Goal: Task Accomplishment & Management: Complete application form

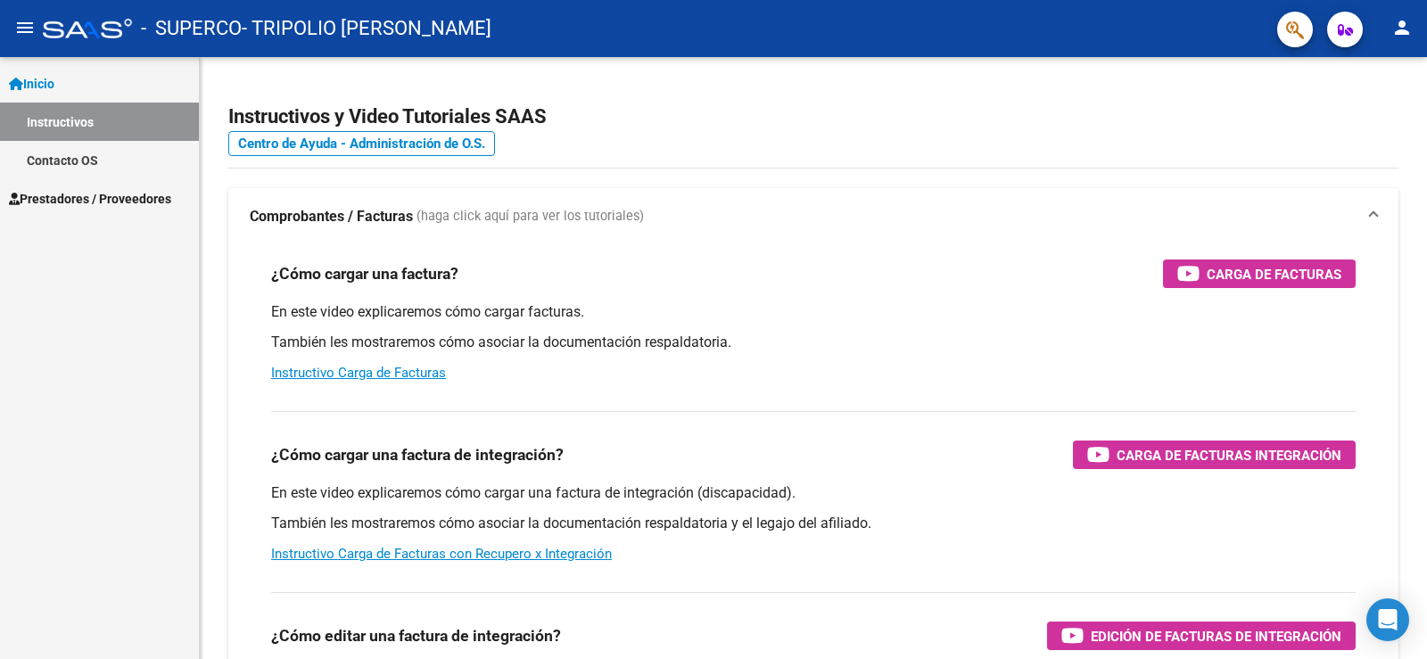
click at [26, 28] on mat-icon "menu" at bounding box center [24, 27] width 21 height 21
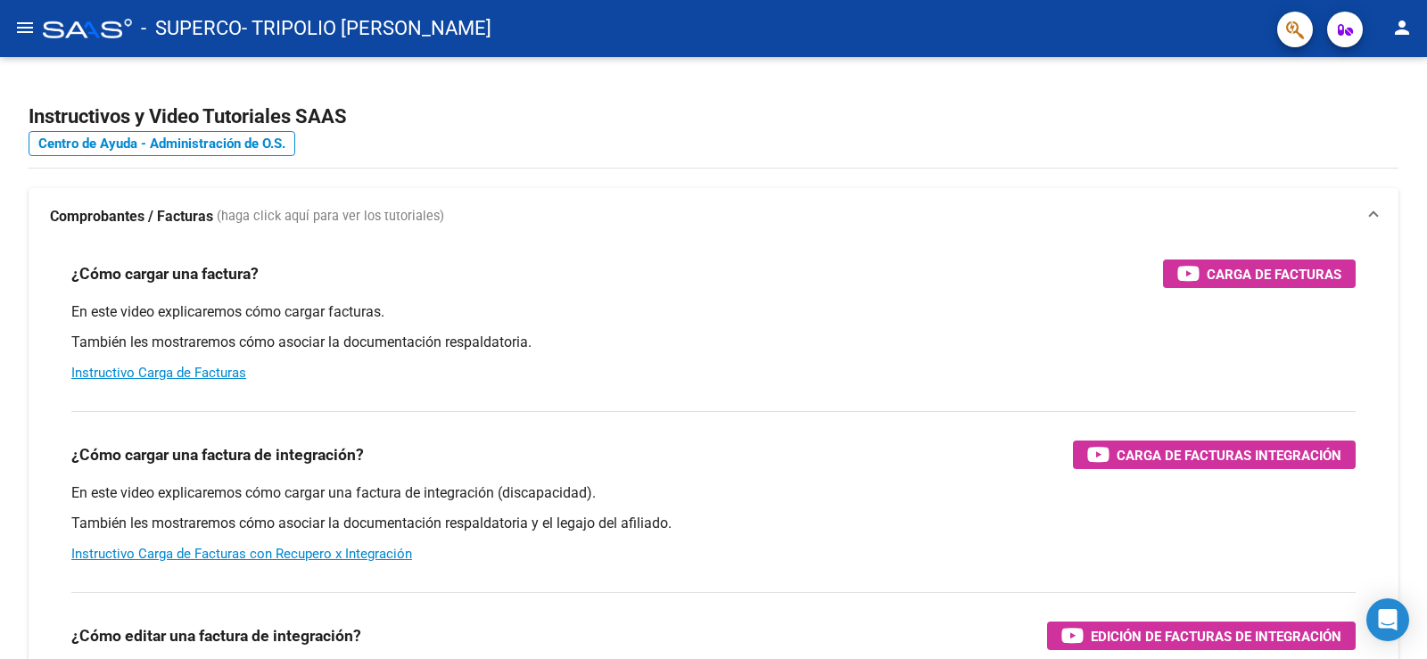
click at [26, 28] on mat-icon "menu" at bounding box center [24, 27] width 21 height 21
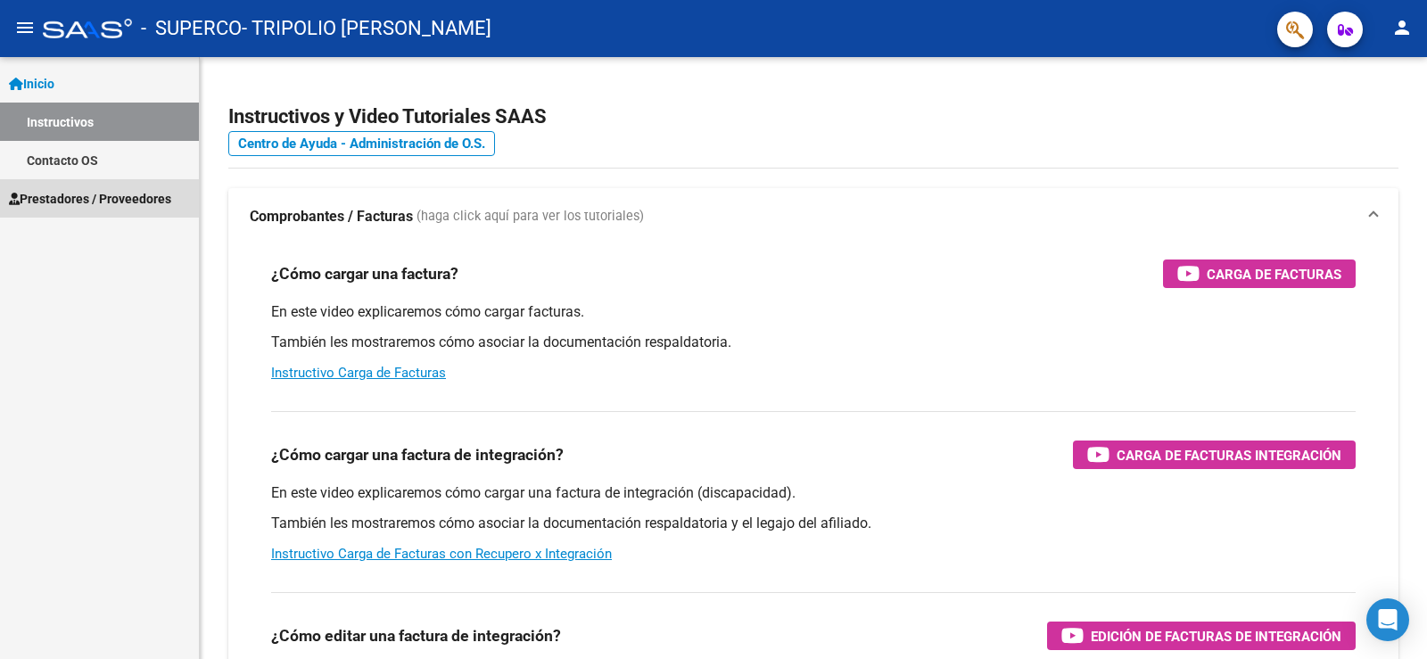
click at [61, 201] on span "Prestadores / Proveedores" at bounding box center [90, 199] width 162 height 20
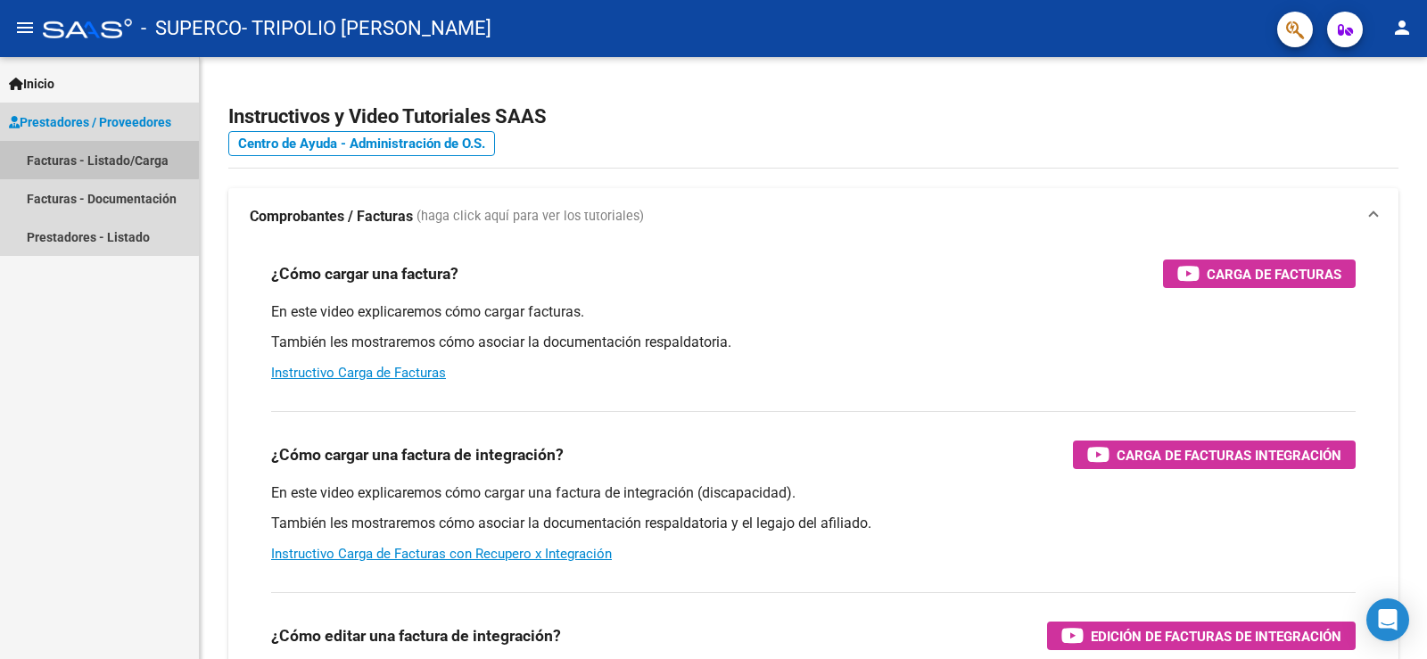
click at [65, 152] on link "Facturas - Listado/Carga" at bounding box center [99, 160] width 199 height 38
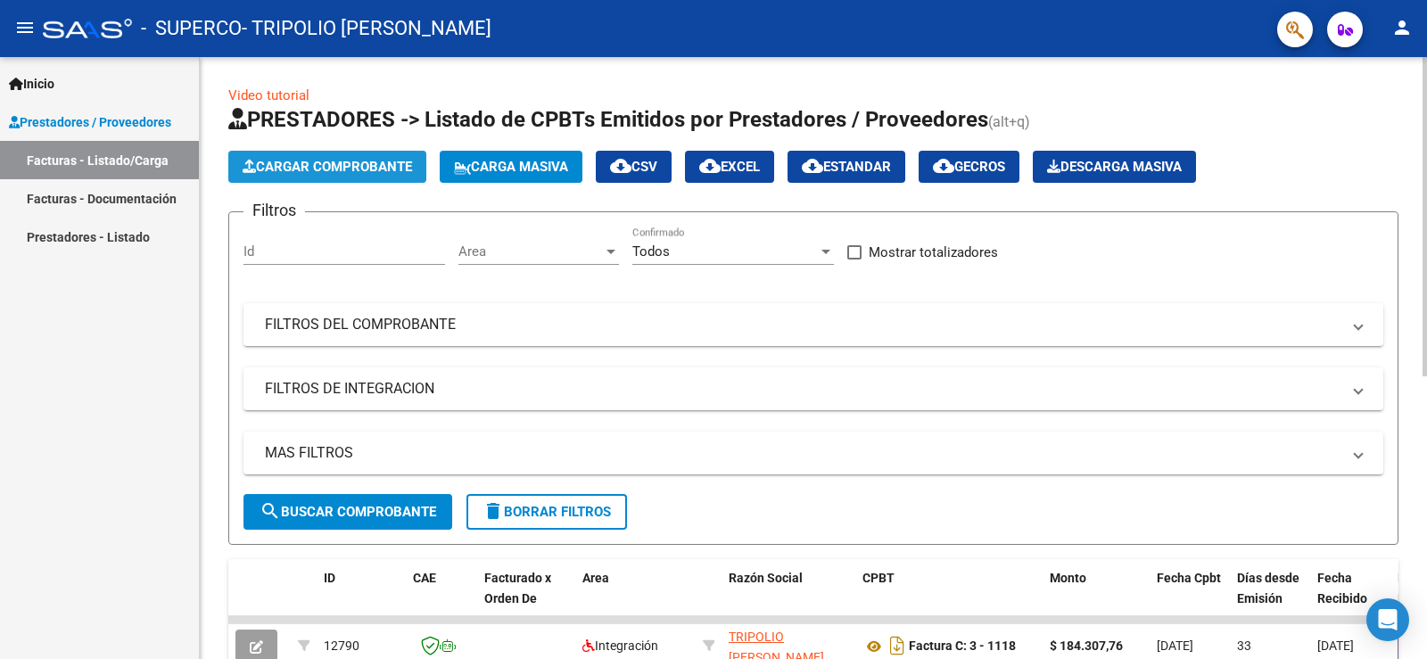
click at [375, 164] on span "Cargar Comprobante" at bounding box center [327, 167] width 169 height 16
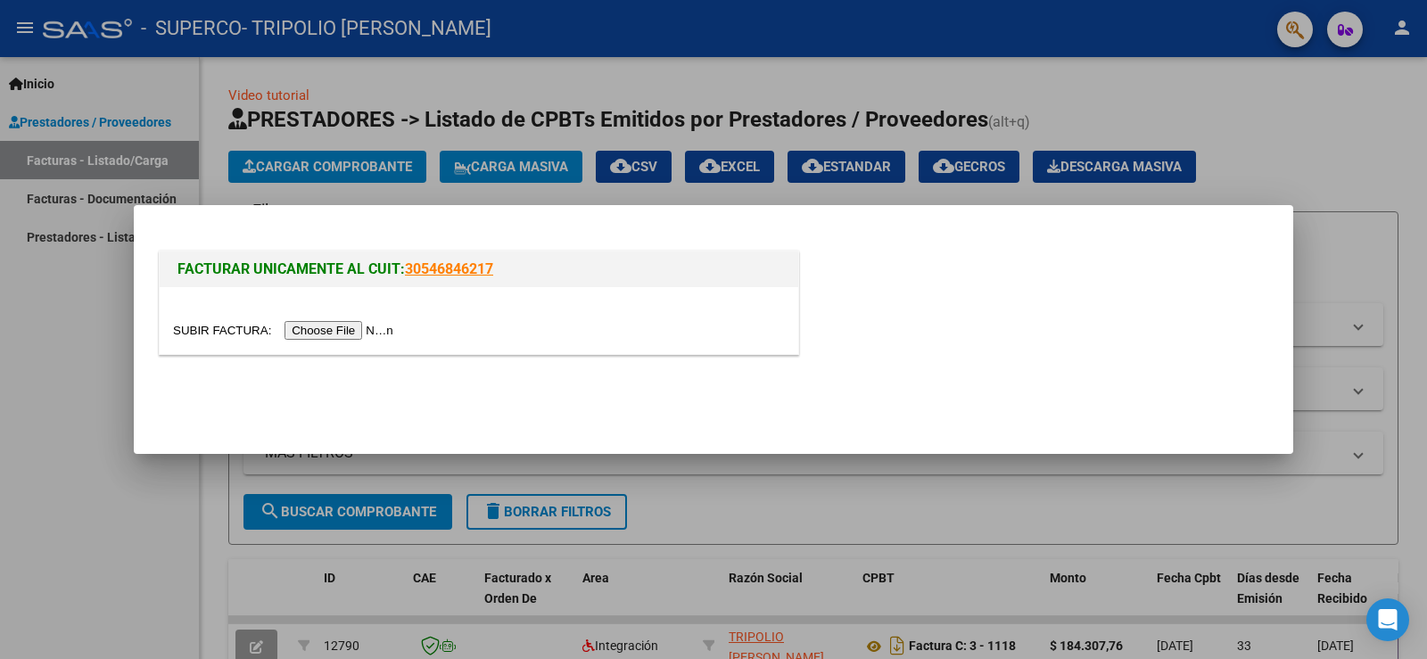
click at [332, 331] on input "file" at bounding box center [286, 330] width 226 height 19
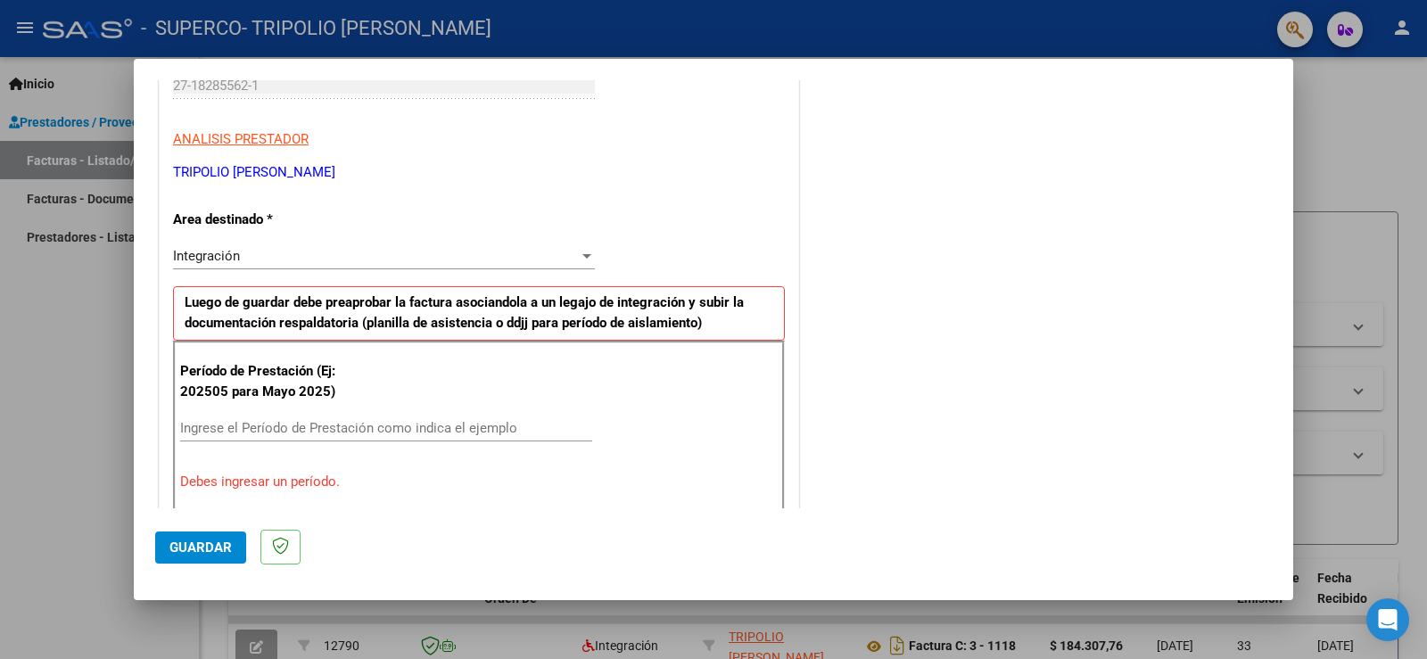
scroll to position [339, 0]
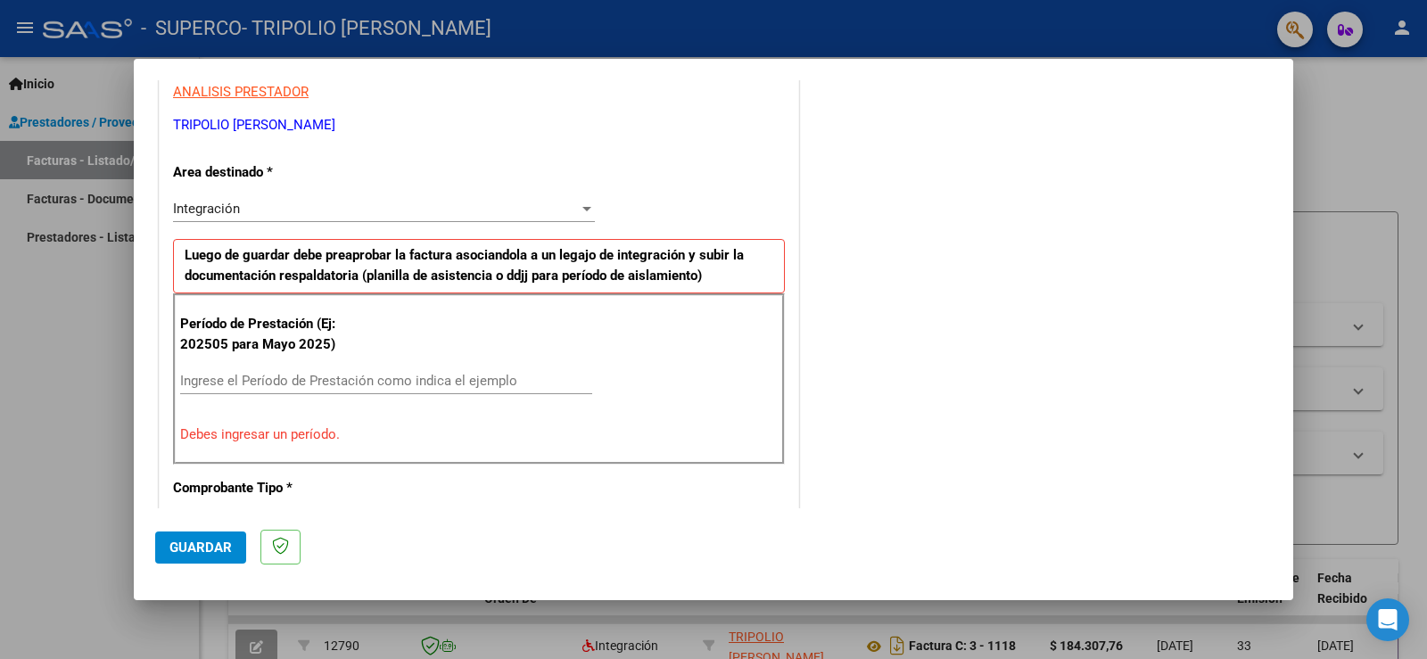
click at [426, 382] on input "Ingrese el Período de Prestación como indica el ejemplo" at bounding box center [386, 381] width 412 height 16
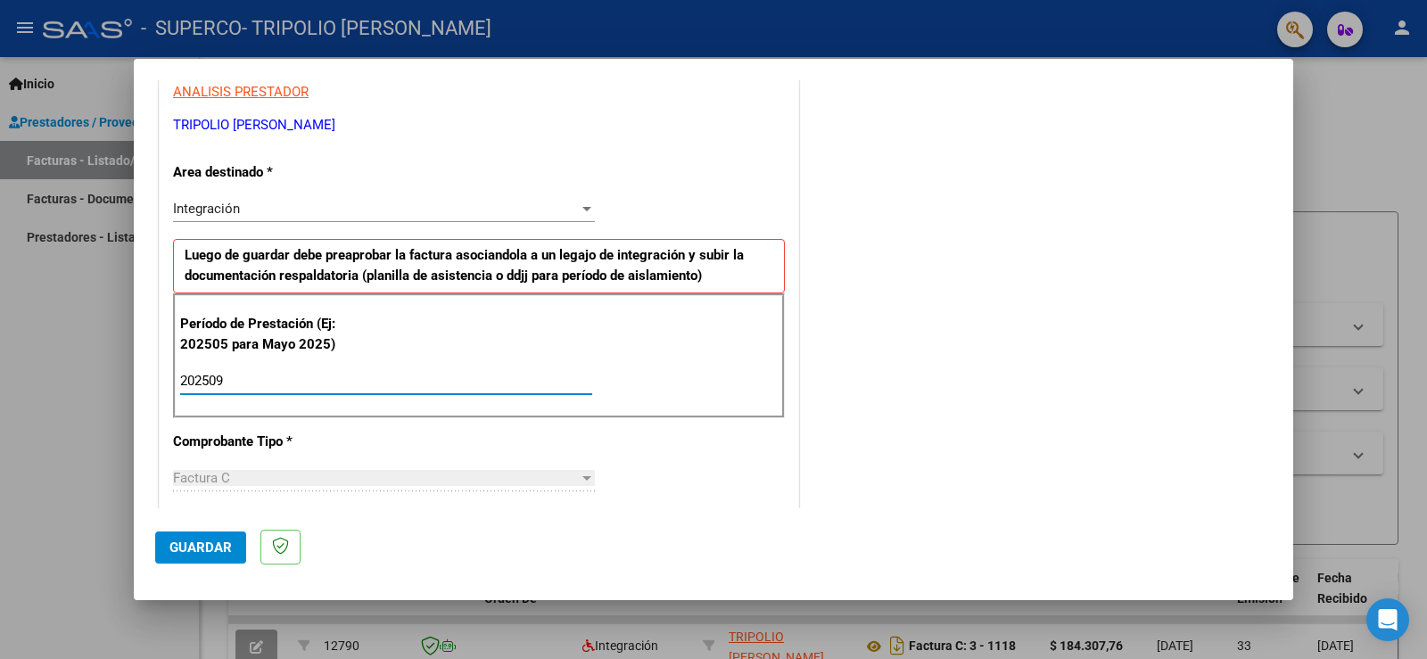
type input "202509"
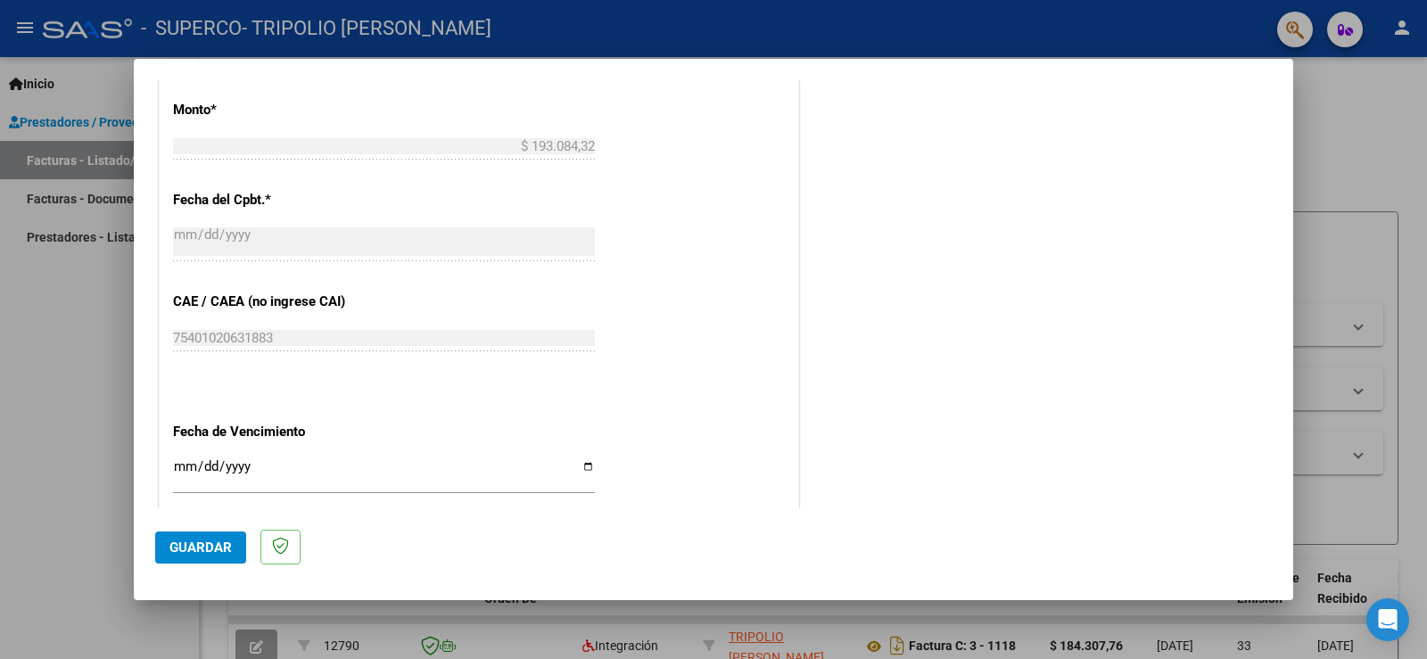
scroll to position [977, 0]
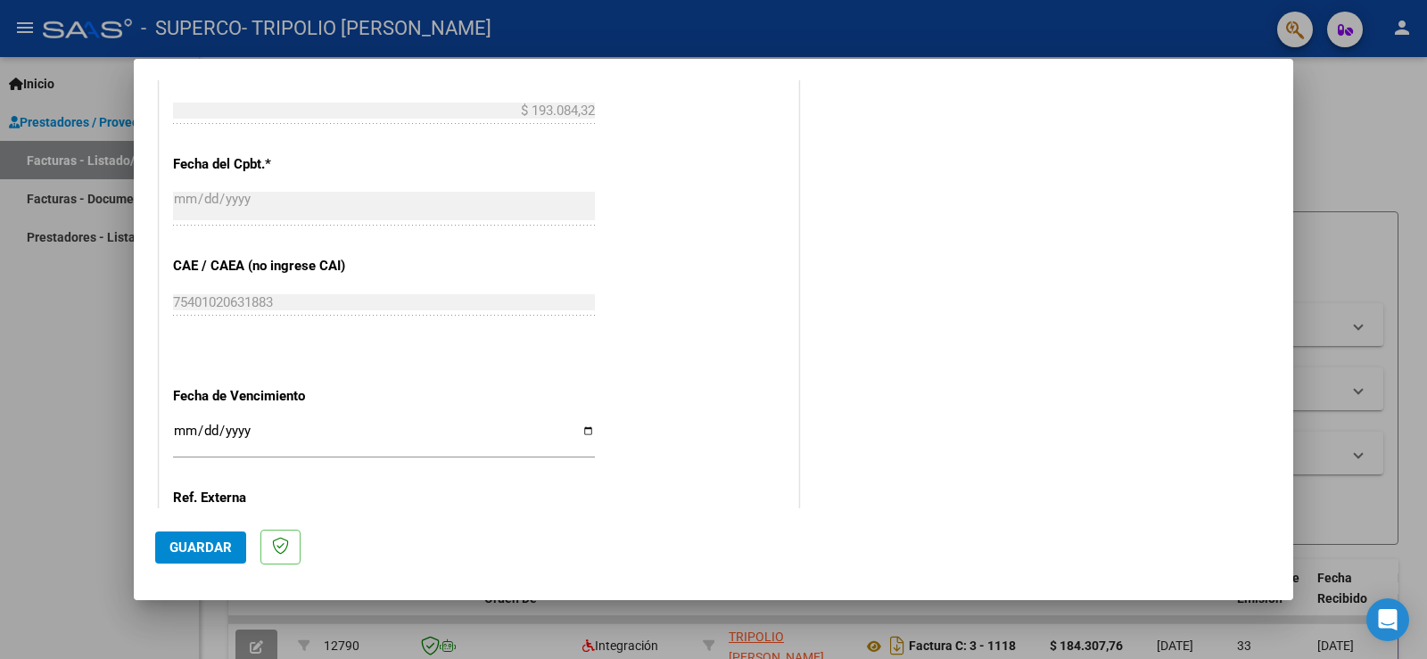
click at [581, 428] on input "Ingresar la fecha" at bounding box center [384, 438] width 422 height 29
type input "[DATE]"
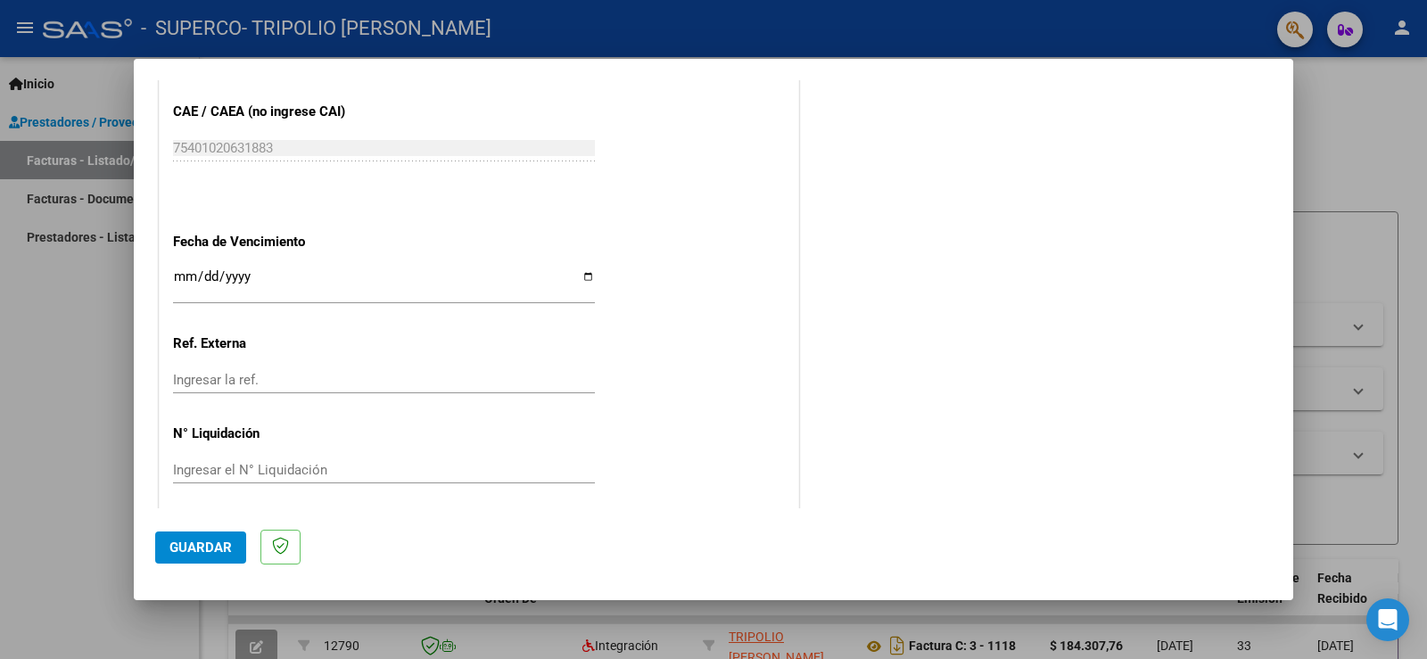
scroll to position [1141, 0]
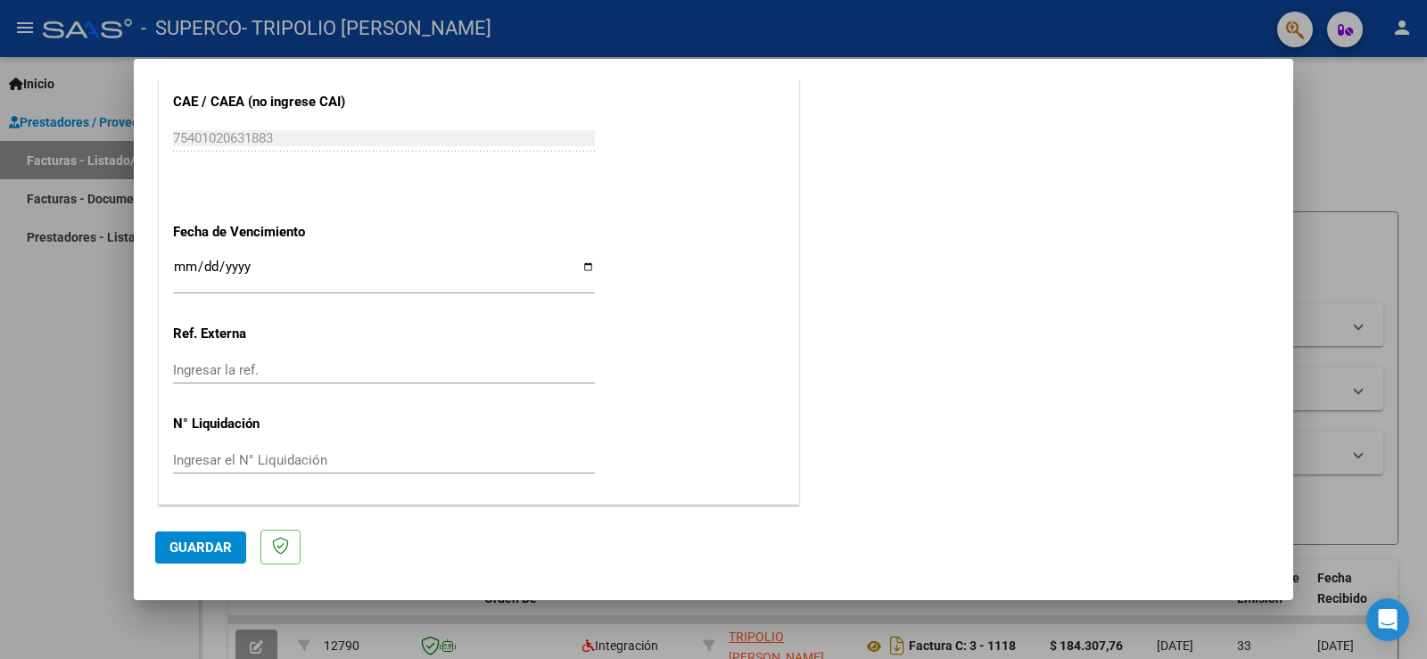
click at [185, 547] on span "Guardar" at bounding box center [200, 548] width 62 height 16
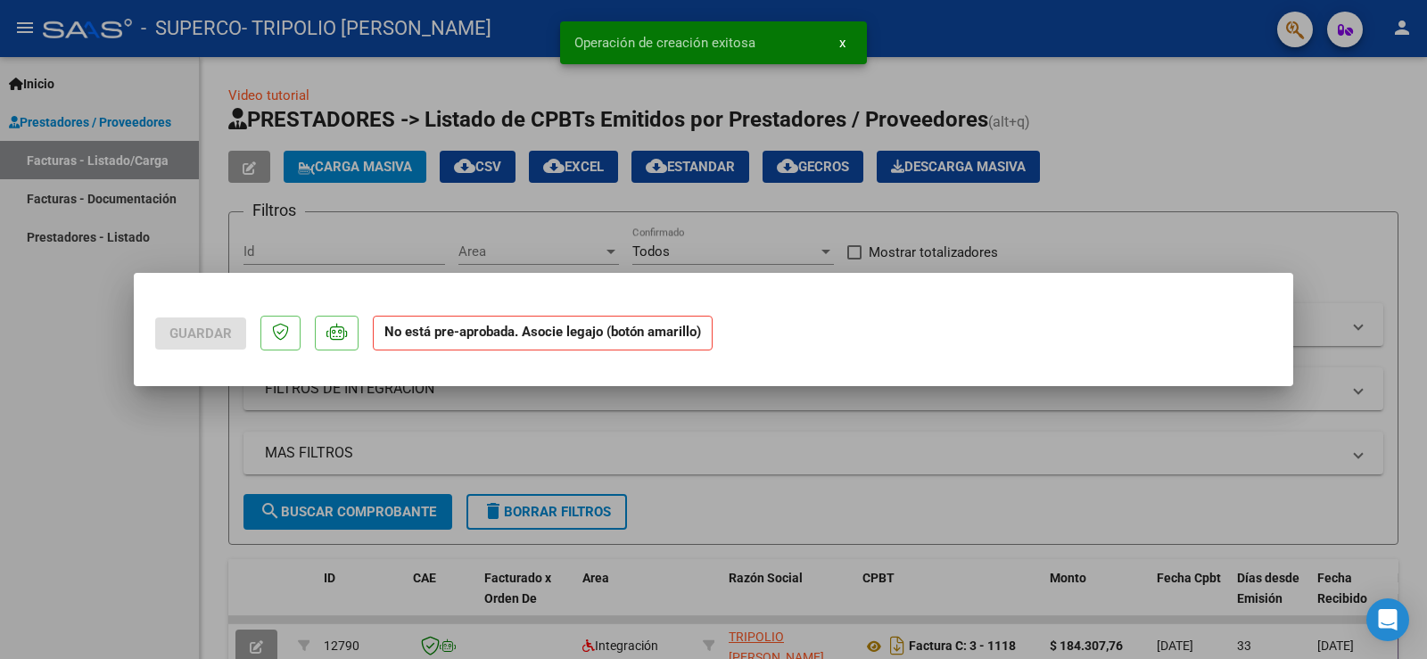
scroll to position [0, 0]
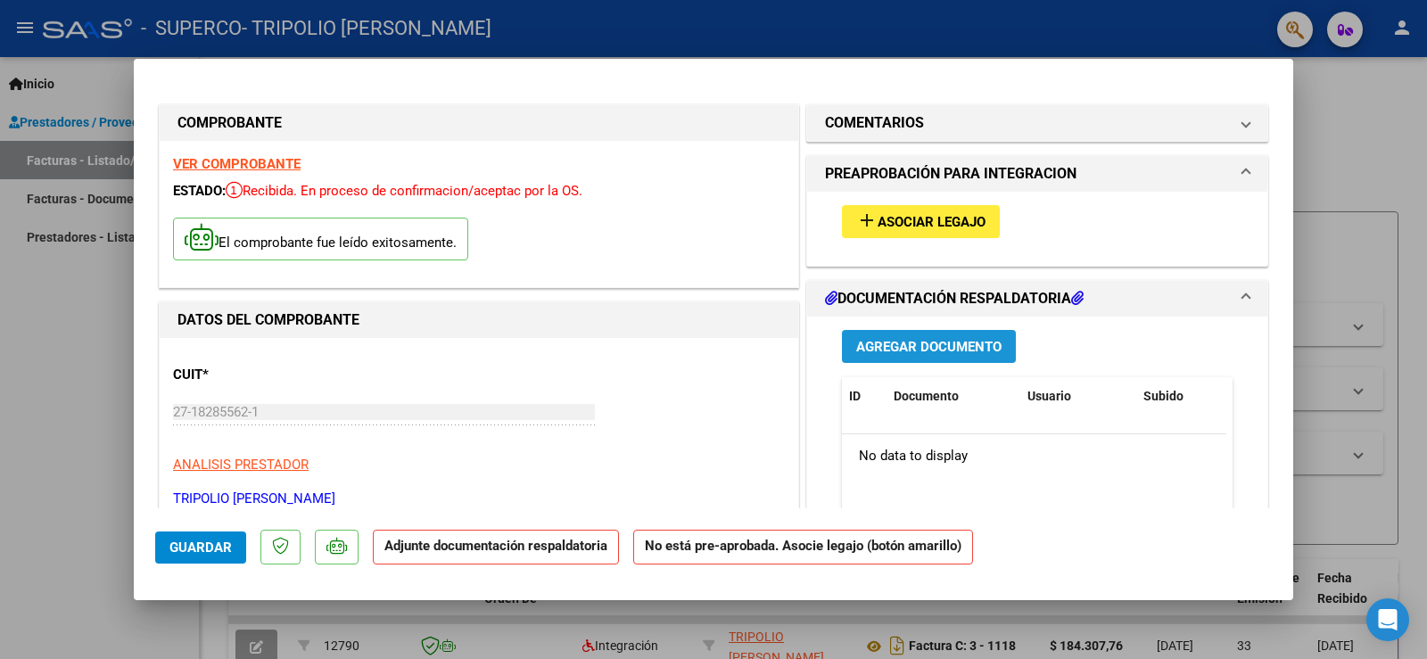
click at [891, 344] on span "Agregar Documento" at bounding box center [928, 347] width 145 height 16
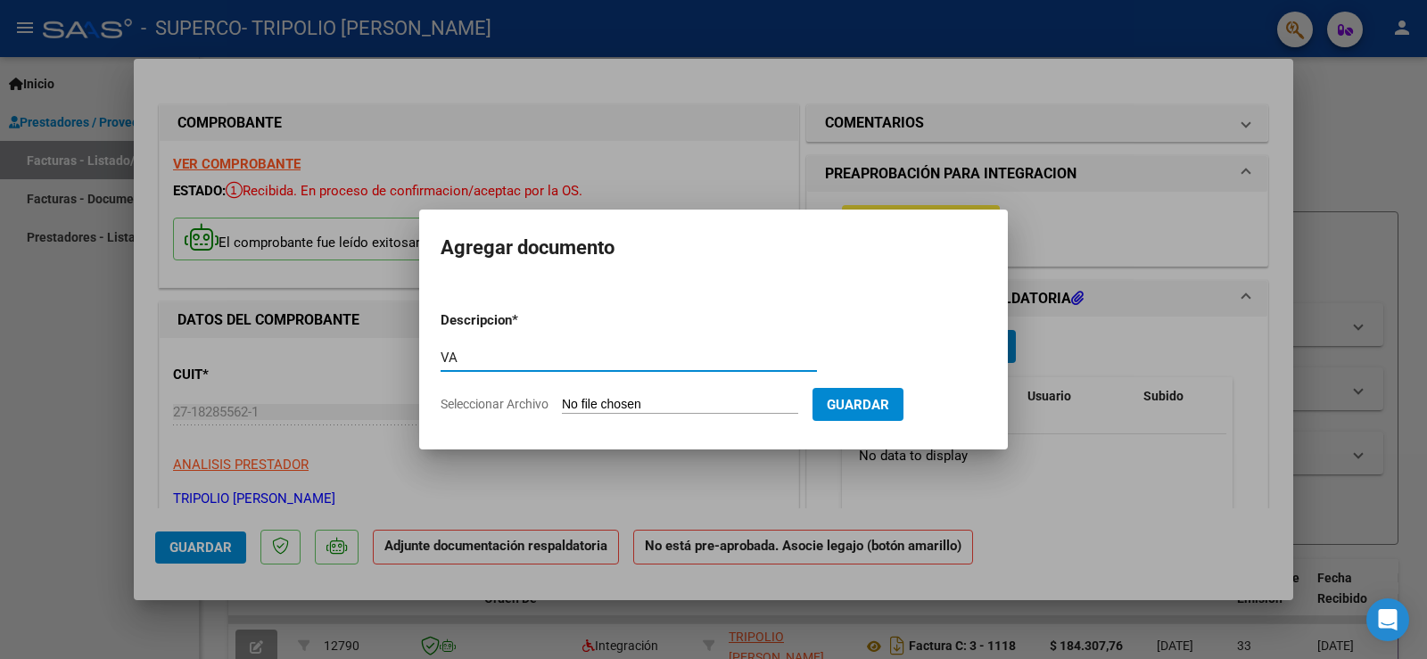
type input "V"
type input "PLANILLA ASISTENCIA [DATE]"
click at [512, 408] on span "Seleccionar Archivo" at bounding box center [495, 404] width 108 height 14
click at [562, 408] on input "Seleccionar Archivo" at bounding box center [680, 405] width 236 height 17
type input "C:\fakepath\[PERSON_NAME] PLANILLA ASISTENCIA [DATE].pdf"
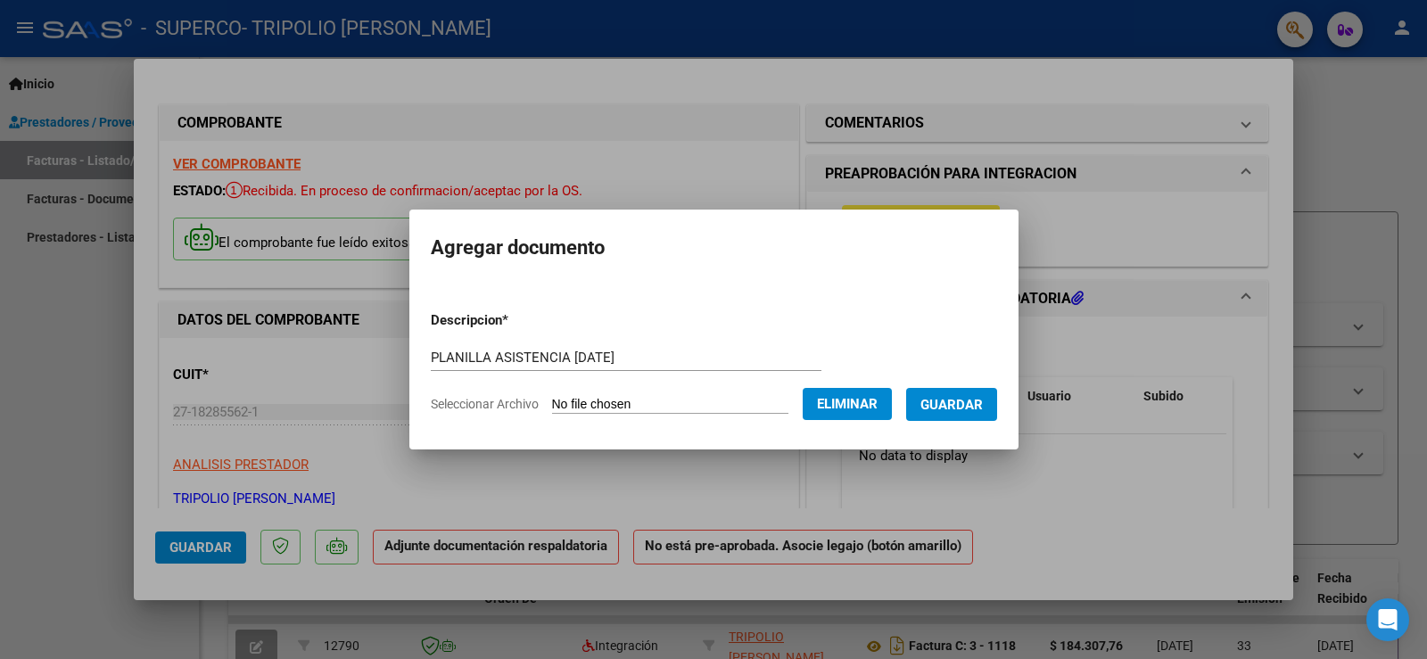
click at [958, 392] on button "Guardar" at bounding box center [951, 404] width 91 height 33
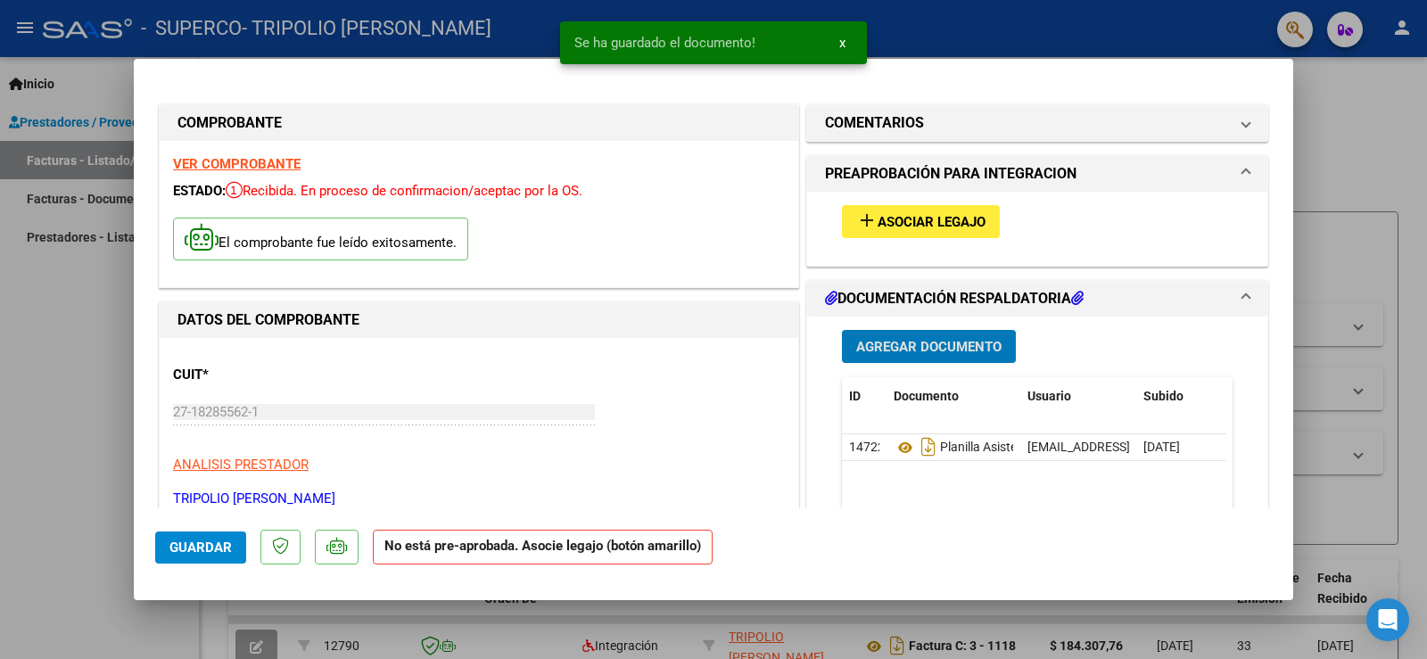
click at [916, 227] on span "Asociar Legajo" at bounding box center [932, 222] width 108 height 16
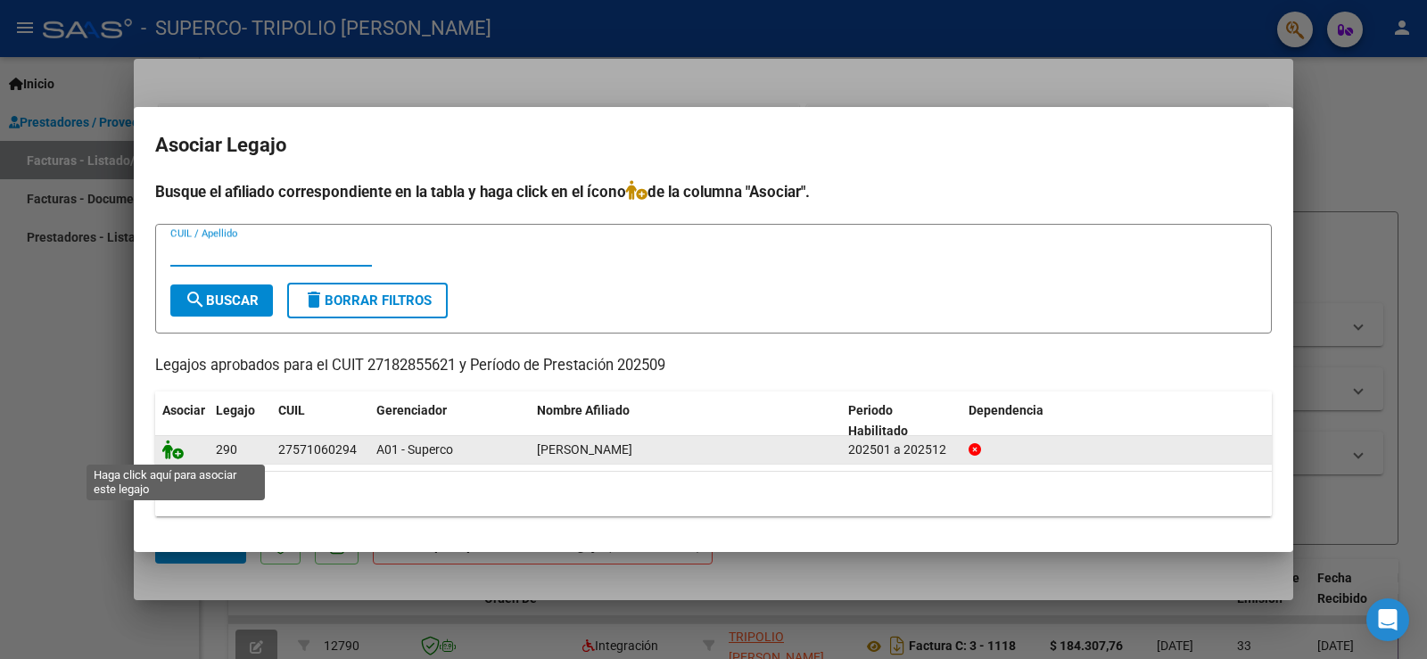
click at [172, 455] on icon at bounding box center [172, 450] width 21 height 20
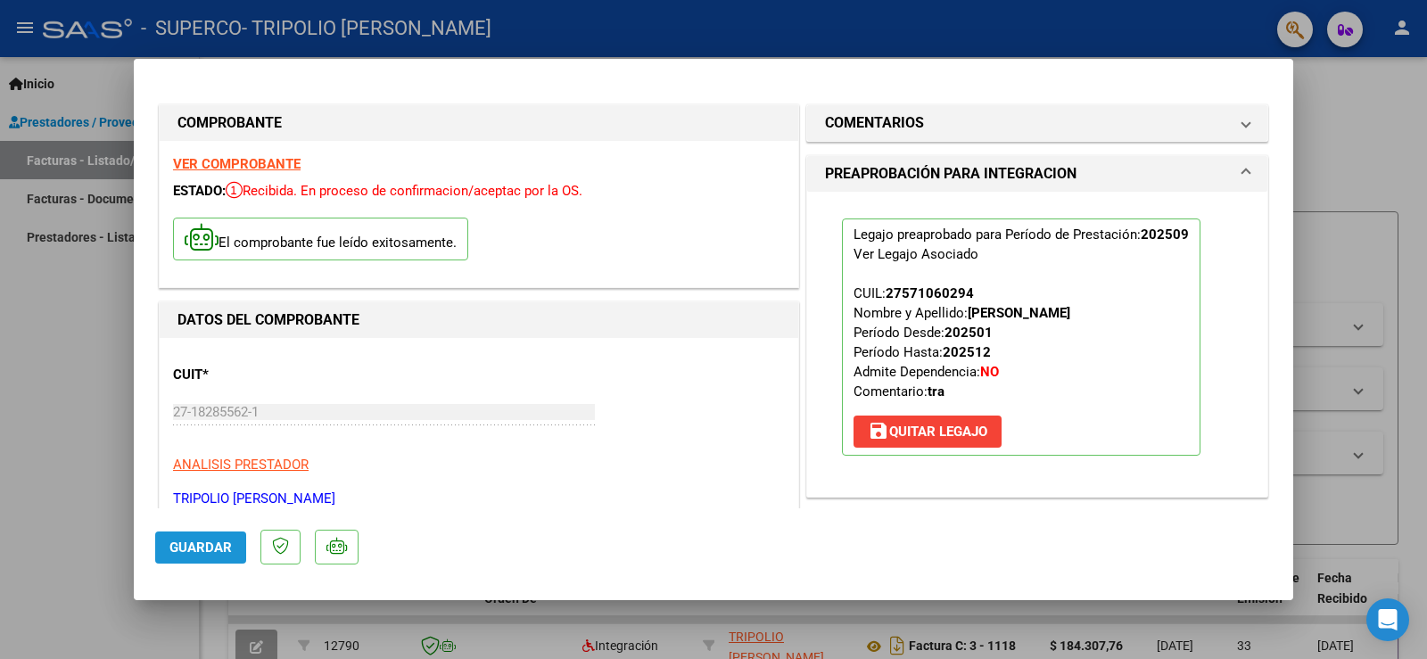
click at [194, 550] on span "Guardar" at bounding box center [200, 548] width 62 height 16
